Goal: Information Seeking & Learning: Learn about a topic

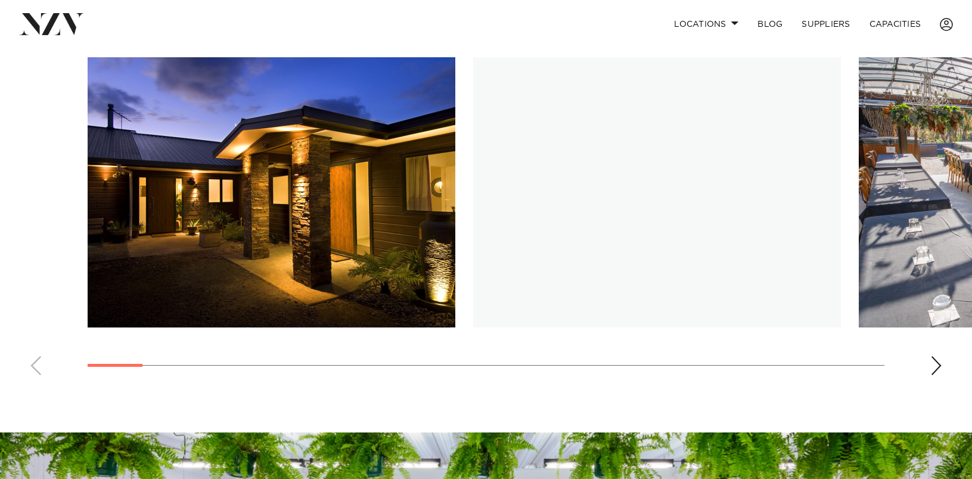
scroll to position [866, 0]
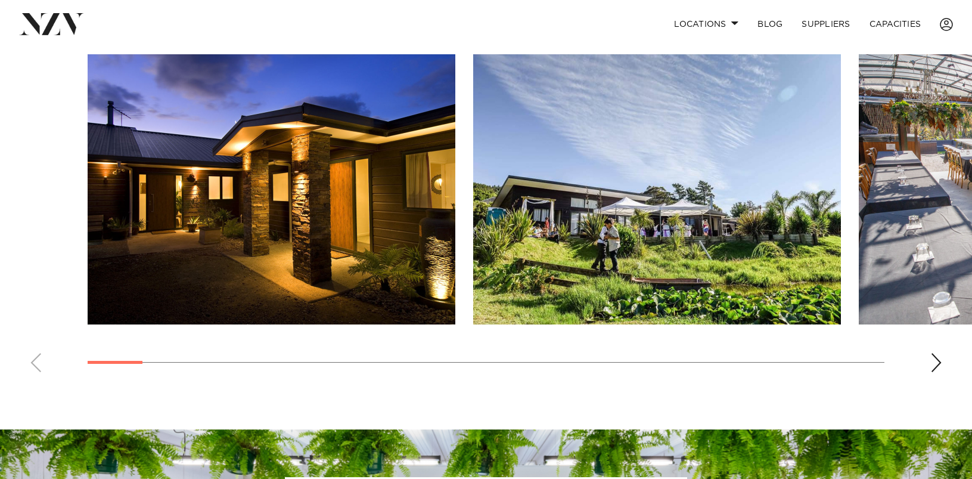
click at [939, 357] on div "Next slide" at bounding box center [937, 362] width 12 height 19
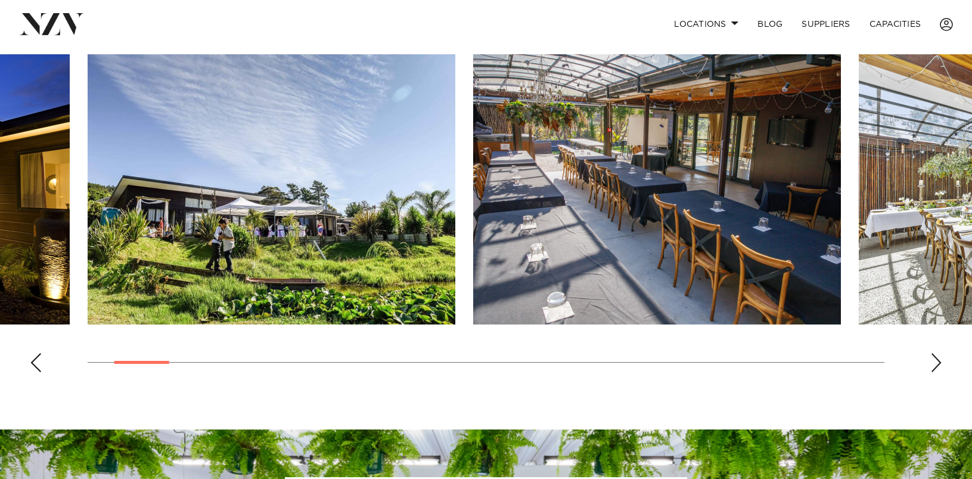
click at [939, 357] on div "Next slide" at bounding box center [937, 362] width 12 height 19
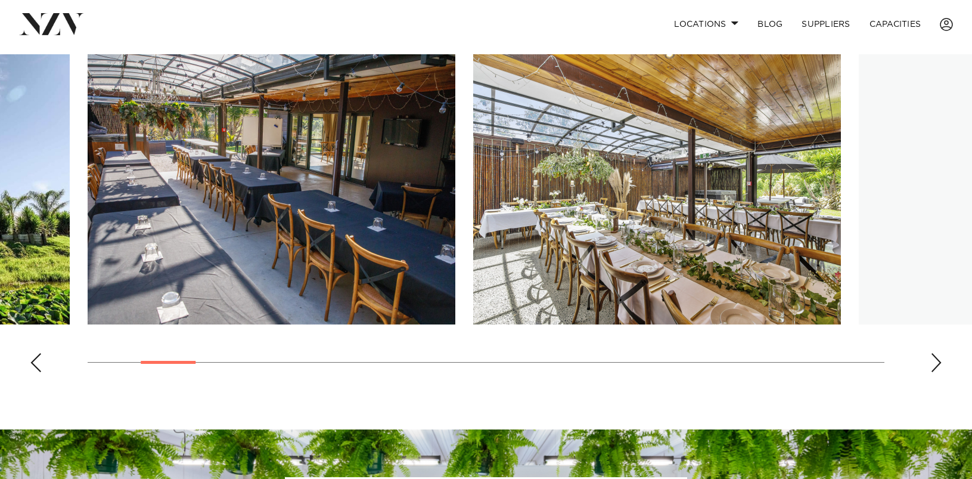
click at [939, 358] on div "Next slide" at bounding box center [937, 362] width 12 height 19
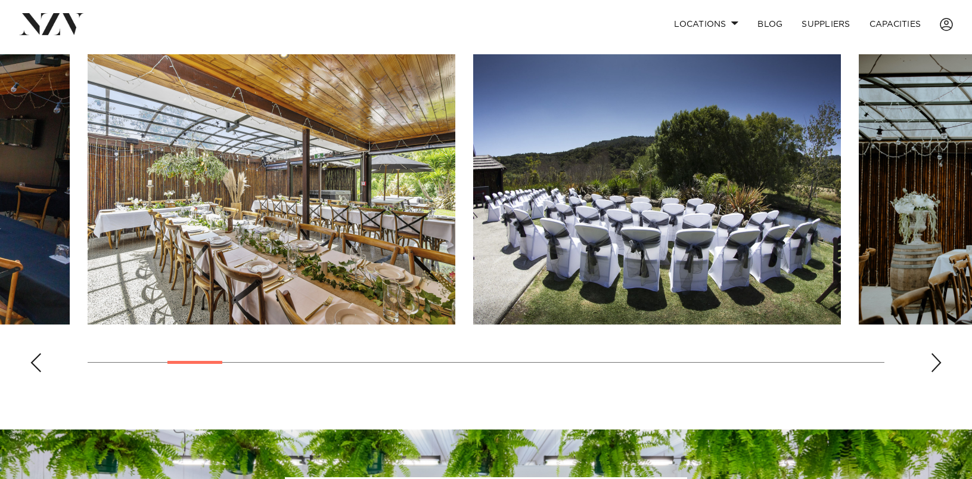
click at [939, 358] on div "Next slide" at bounding box center [937, 362] width 12 height 19
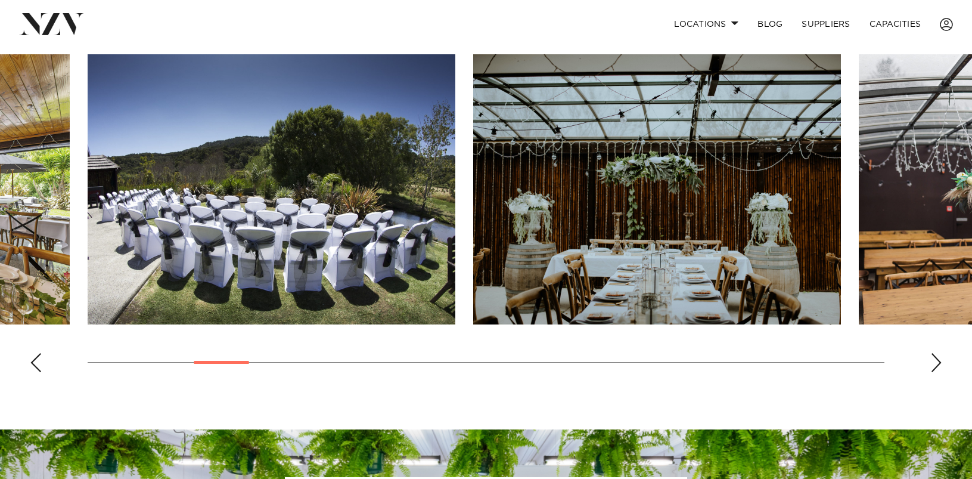
click at [939, 358] on div "Next slide" at bounding box center [937, 362] width 12 height 19
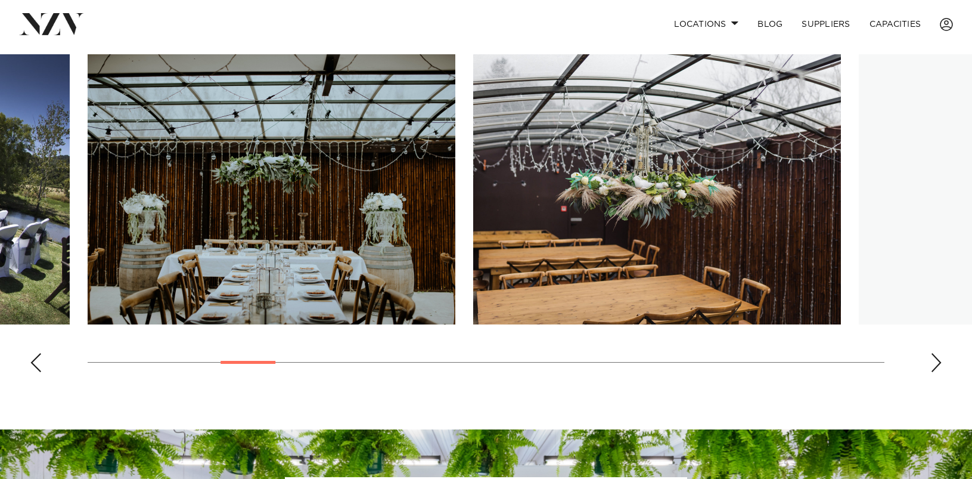
click at [39, 371] on div "Previous slide" at bounding box center [36, 362] width 12 height 19
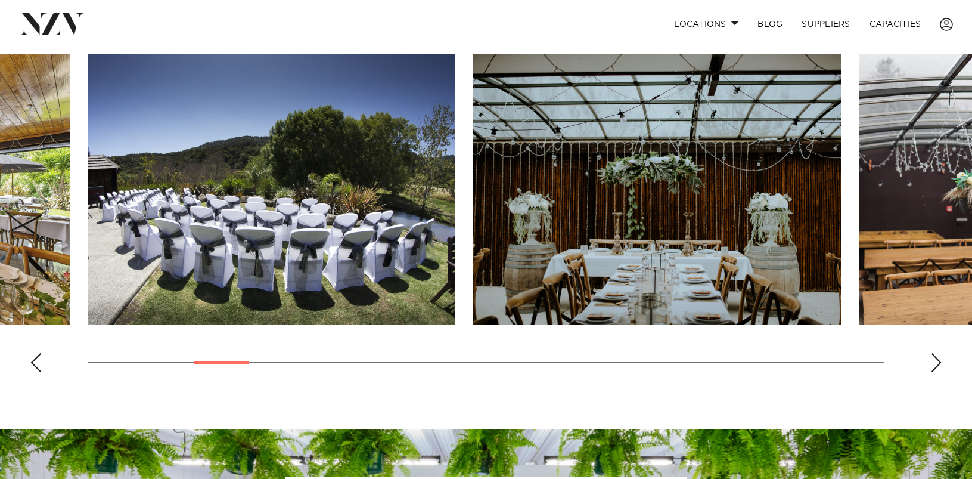
click at [933, 370] on div "Next slide" at bounding box center [937, 362] width 12 height 19
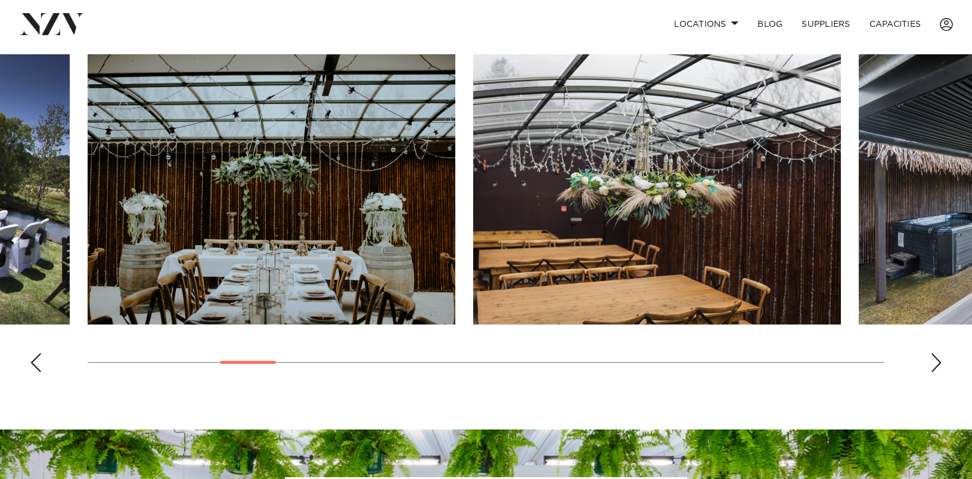
click at [933, 370] on div "Next slide" at bounding box center [937, 362] width 12 height 19
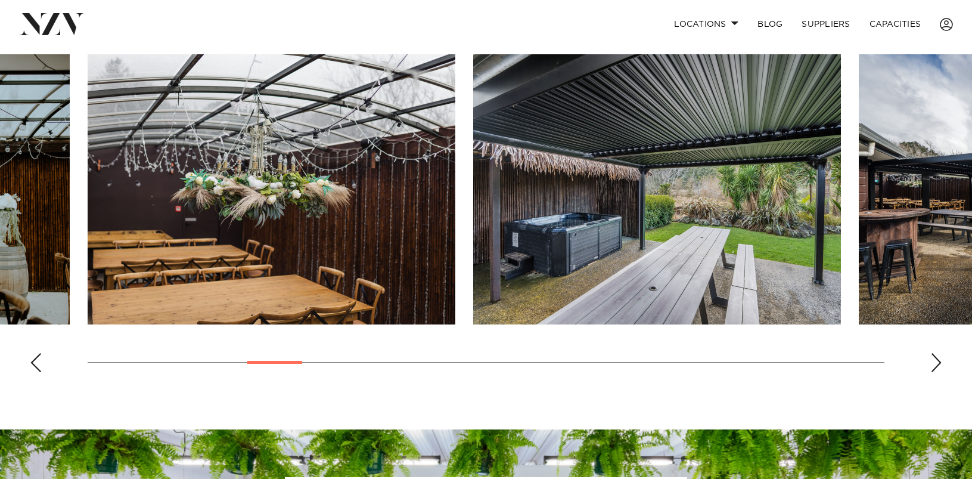
click at [933, 370] on div "Next slide" at bounding box center [937, 362] width 12 height 19
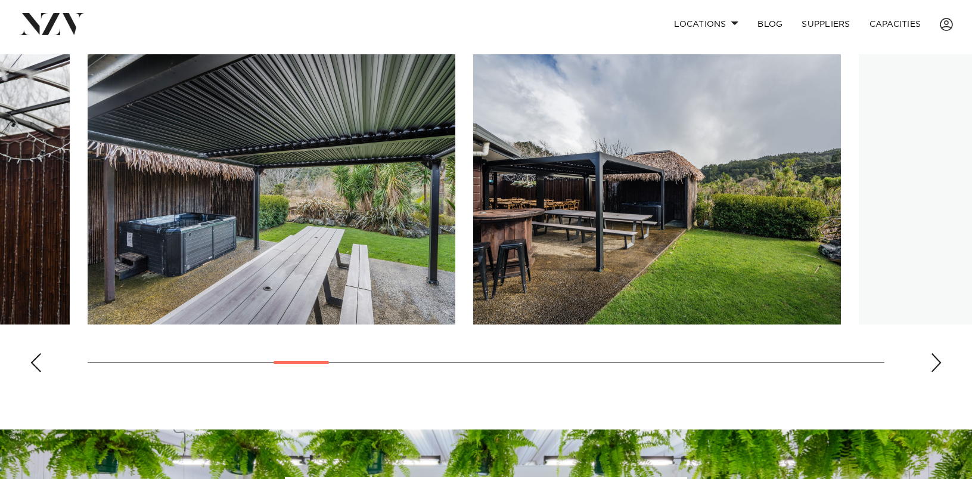
click at [933, 370] on div "Next slide" at bounding box center [937, 362] width 12 height 19
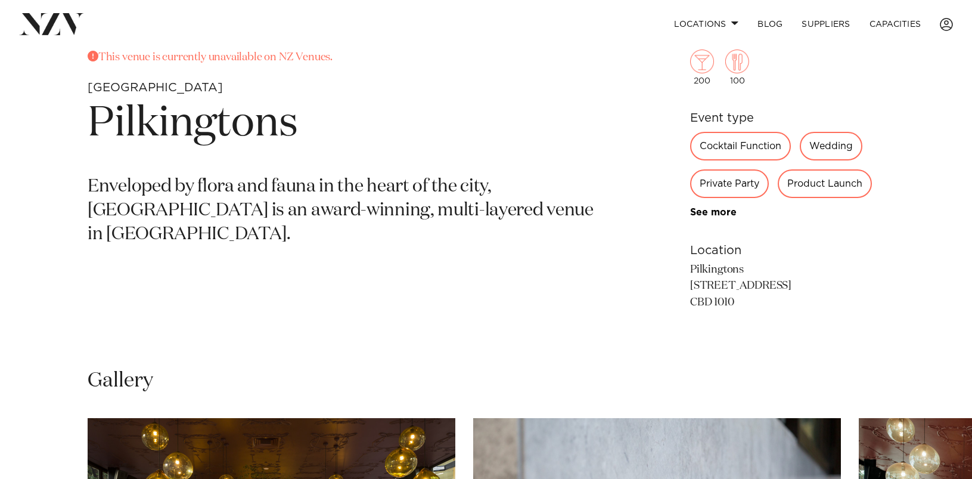
scroll to position [497, 0]
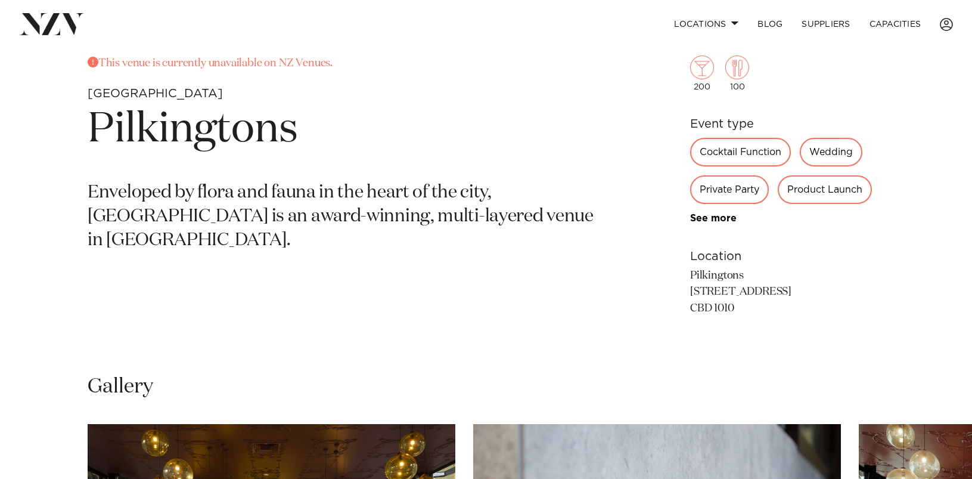
click at [845, 154] on div "Wedding" at bounding box center [831, 152] width 63 height 29
click at [830, 149] on div "Wedding" at bounding box center [831, 152] width 63 height 29
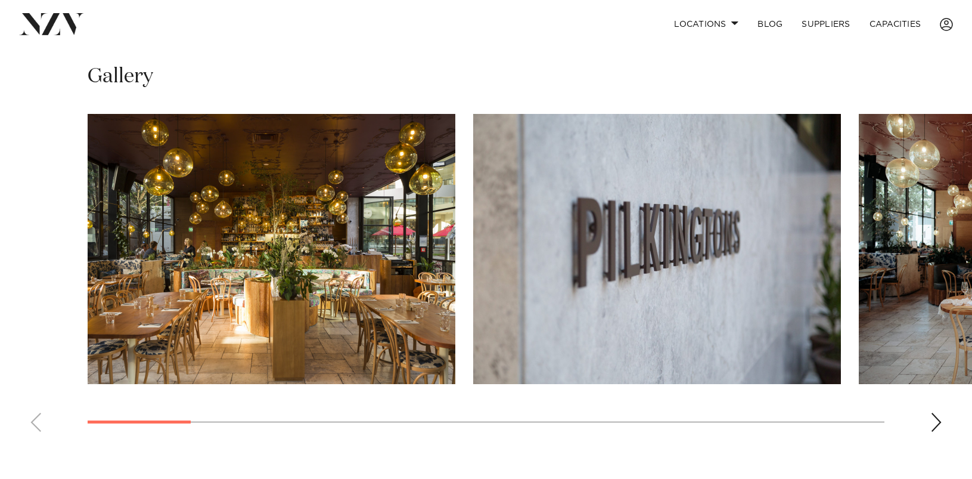
scroll to position [815, 0]
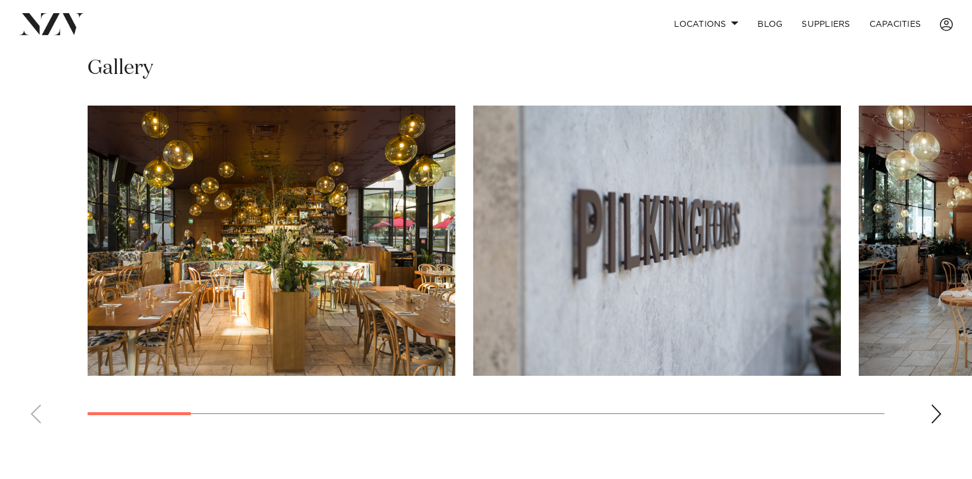
click at [938, 420] on div "Next slide" at bounding box center [937, 413] width 12 height 19
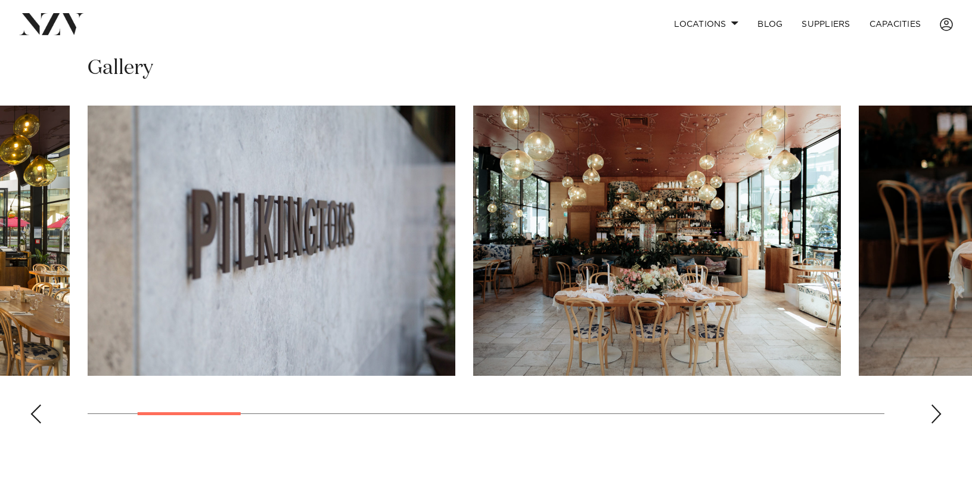
click at [938, 420] on div "Next slide" at bounding box center [937, 413] width 12 height 19
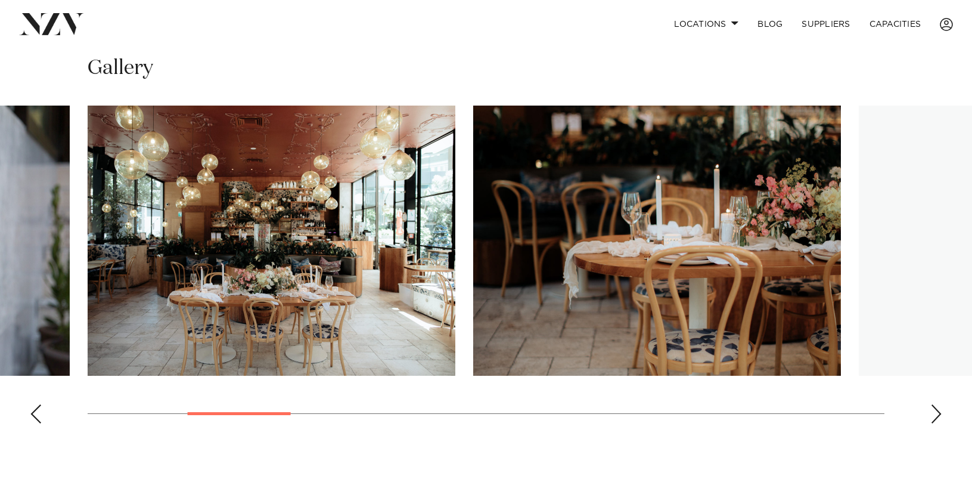
click at [938, 420] on div "Next slide" at bounding box center [937, 413] width 12 height 19
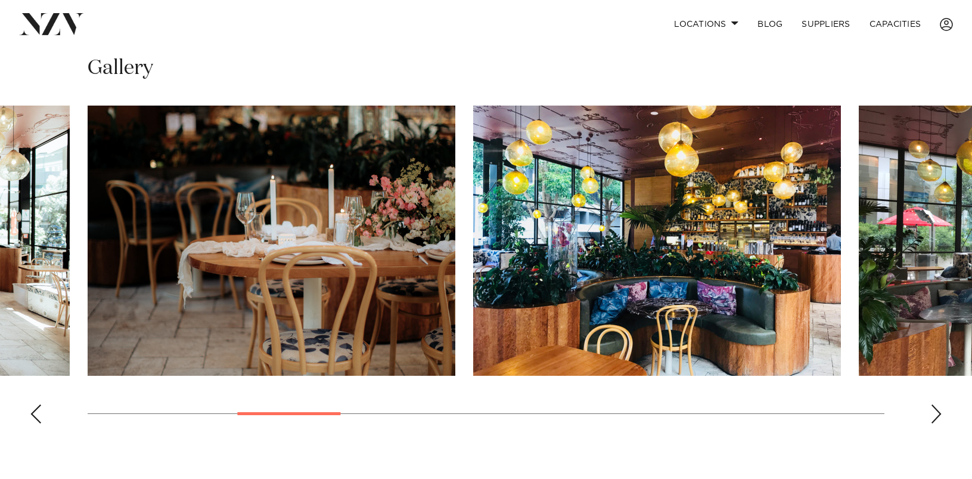
click at [938, 420] on div "Next slide" at bounding box center [937, 413] width 12 height 19
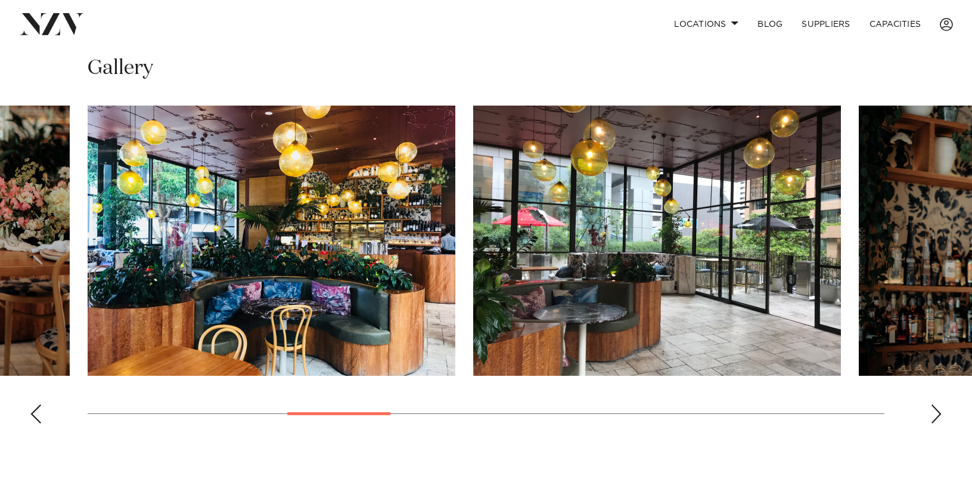
click at [938, 420] on div "Next slide" at bounding box center [937, 413] width 12 height 19
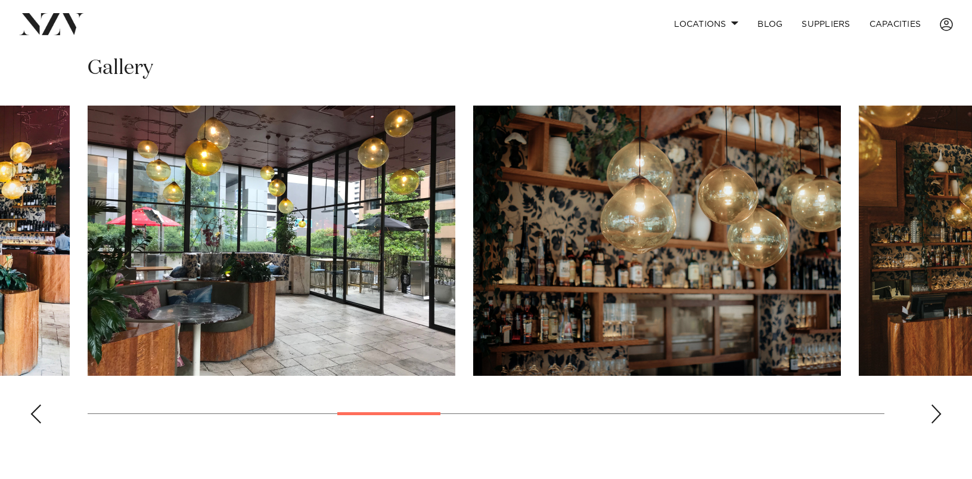
click at [938, 420] on div "Next slide" at bounding box center [937, 413] width 12 height 19
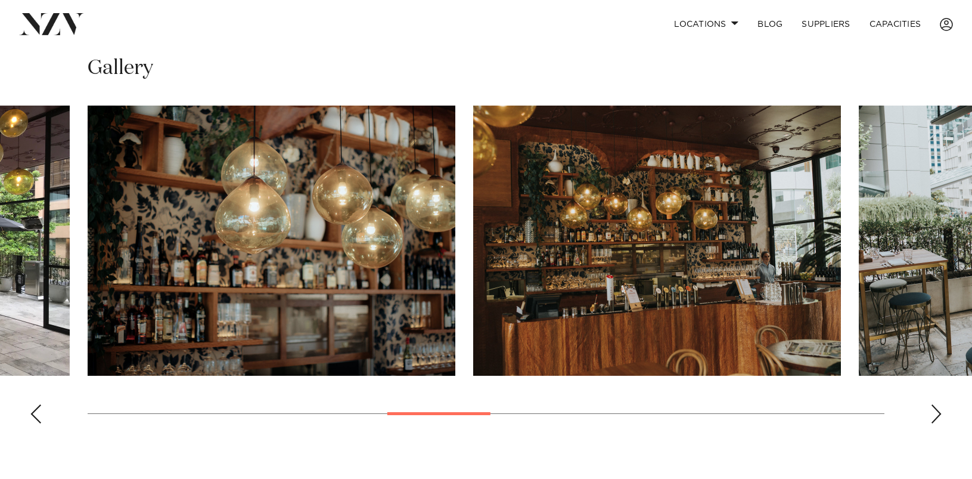
click at [938, 420] on div "Next slide" at bounding box center [937, 413] width 12 height 19
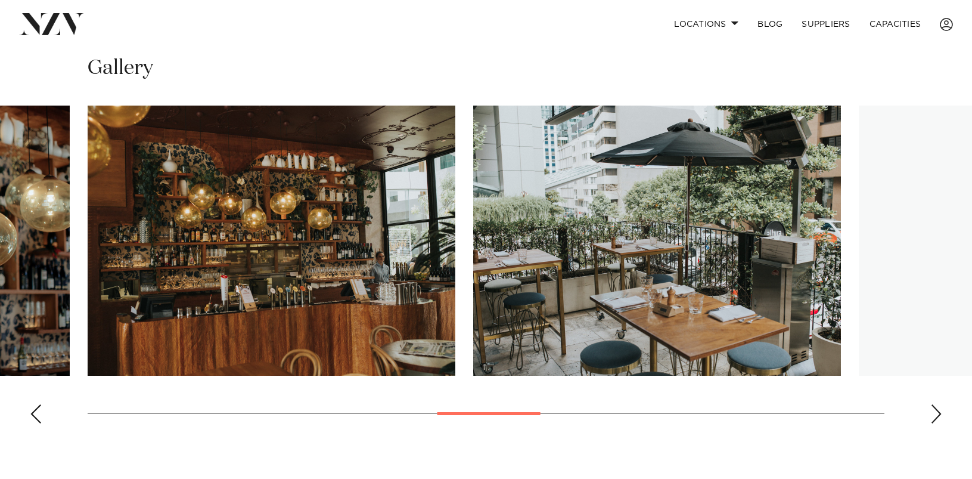
click at [938, 421] on div "Next slide" at bounding box center [937, 413] width 12 height 19
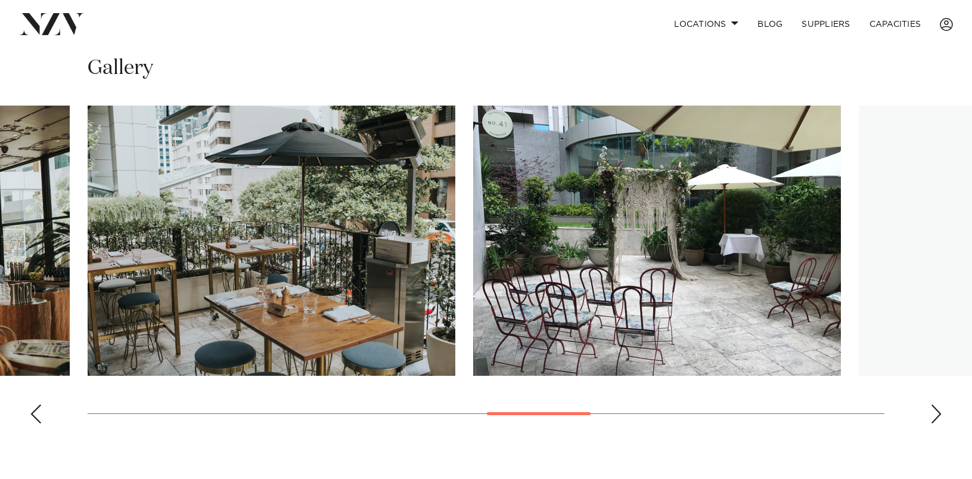
click at [938, 421] on div "Next slide" at bounding box center [937, 413] width 12 height 19
